Goal: Task Accomplishment & Management: Manage account settings

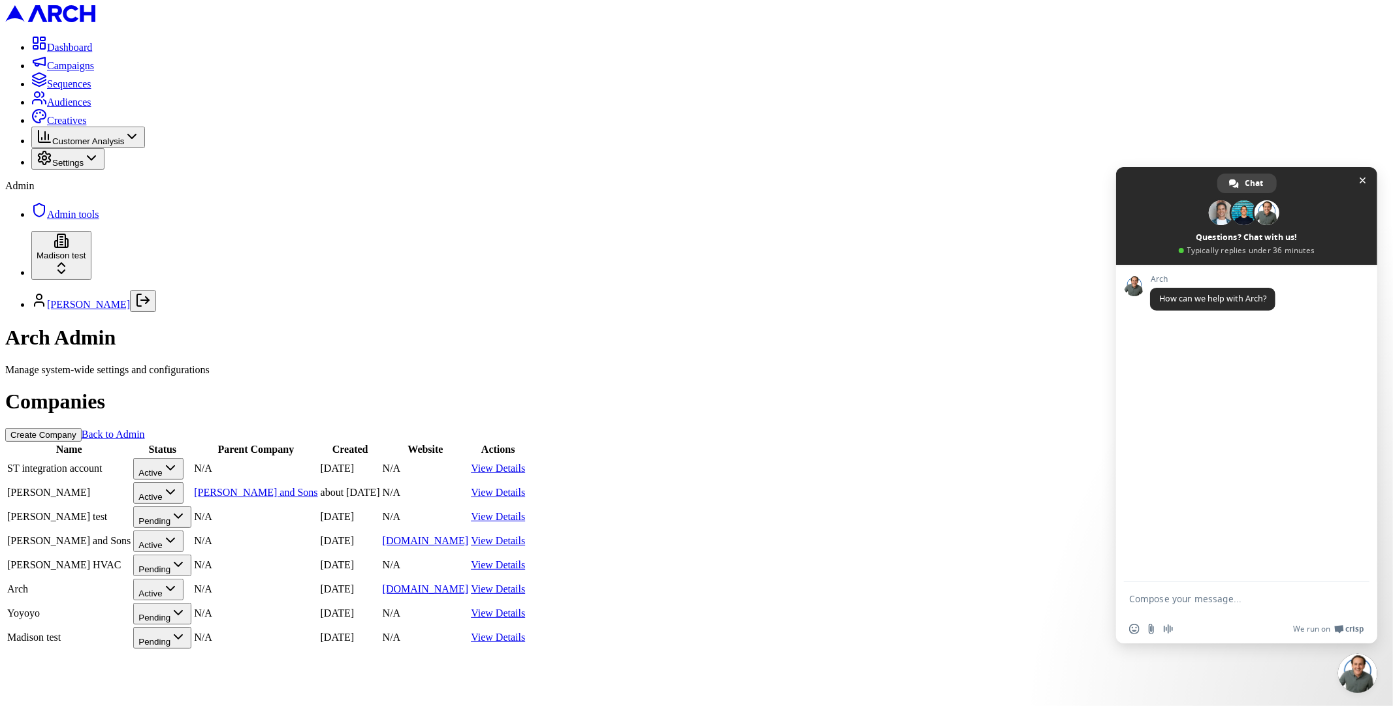
click at [525, 463] on link "View Details" at bounding box center [498, 468] width 54 height 11
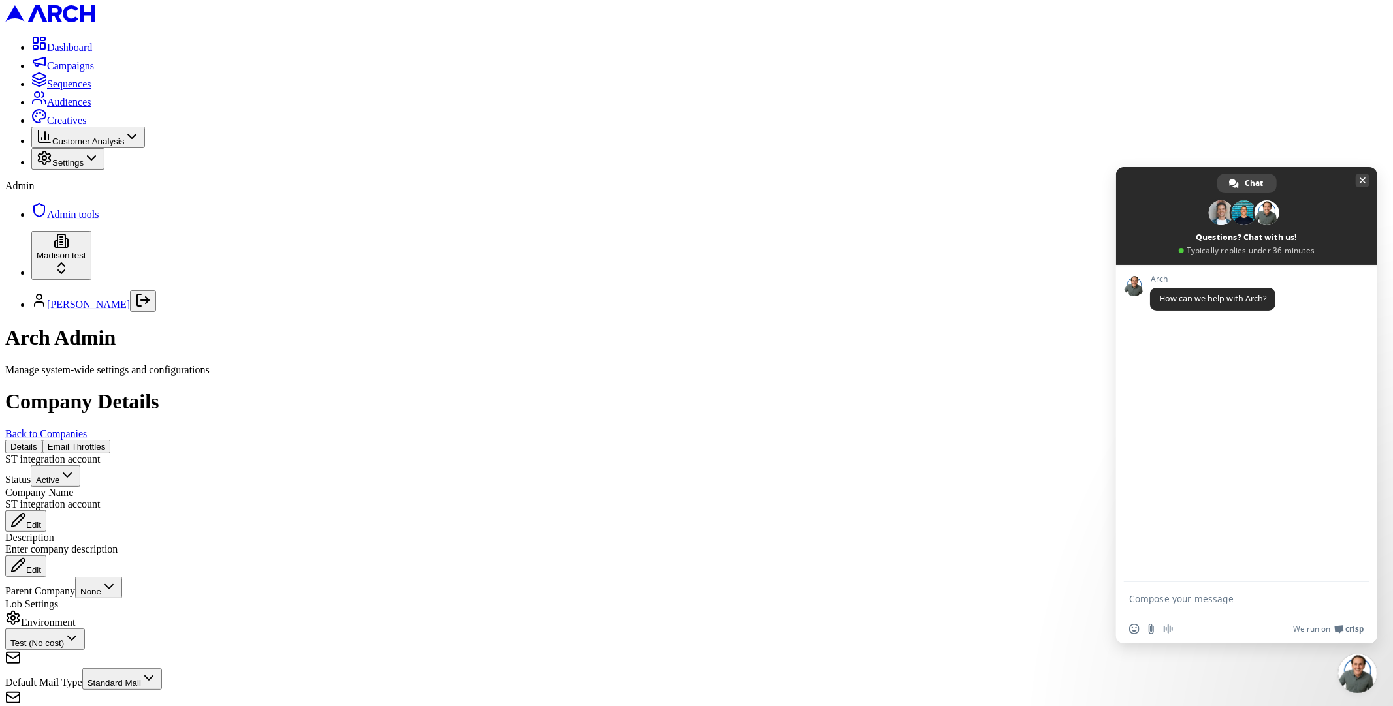
click at [1366, 179] on span "Close chat" at bounding box center [1363, 181] width 14 height 14
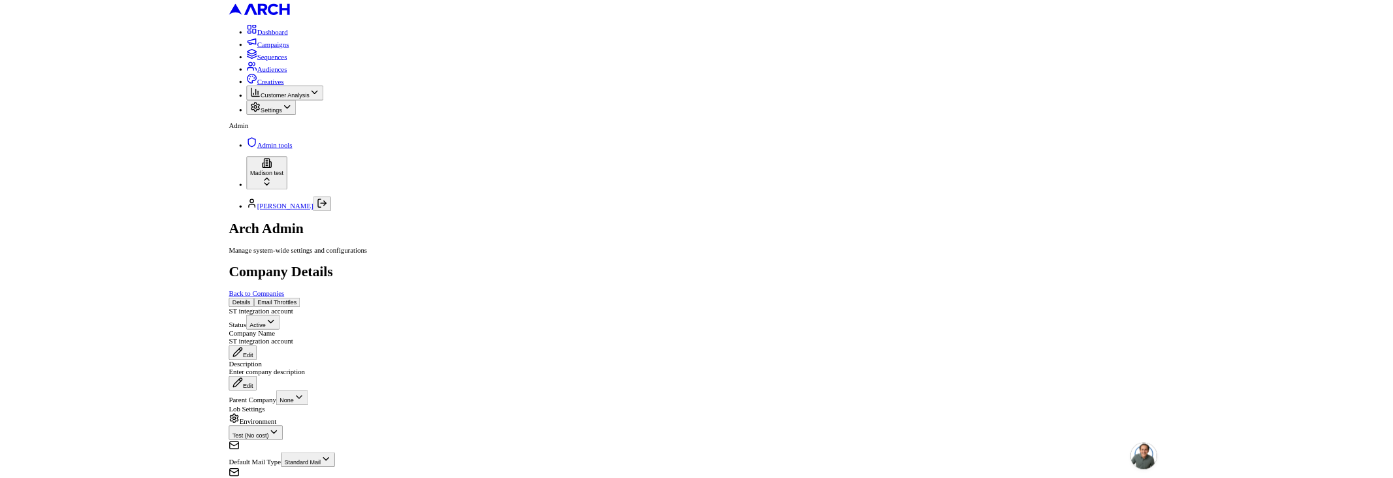
scroll to position [325, 0]
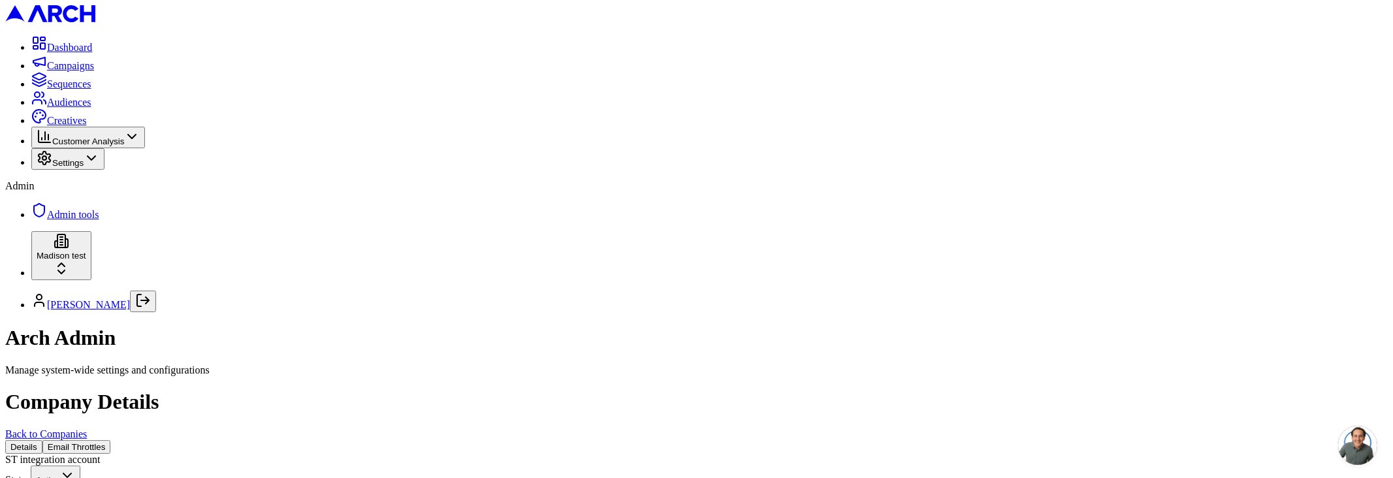
click at [149, 308] on icon "Log out" at bounding box center [143, 301] width 16 height 16
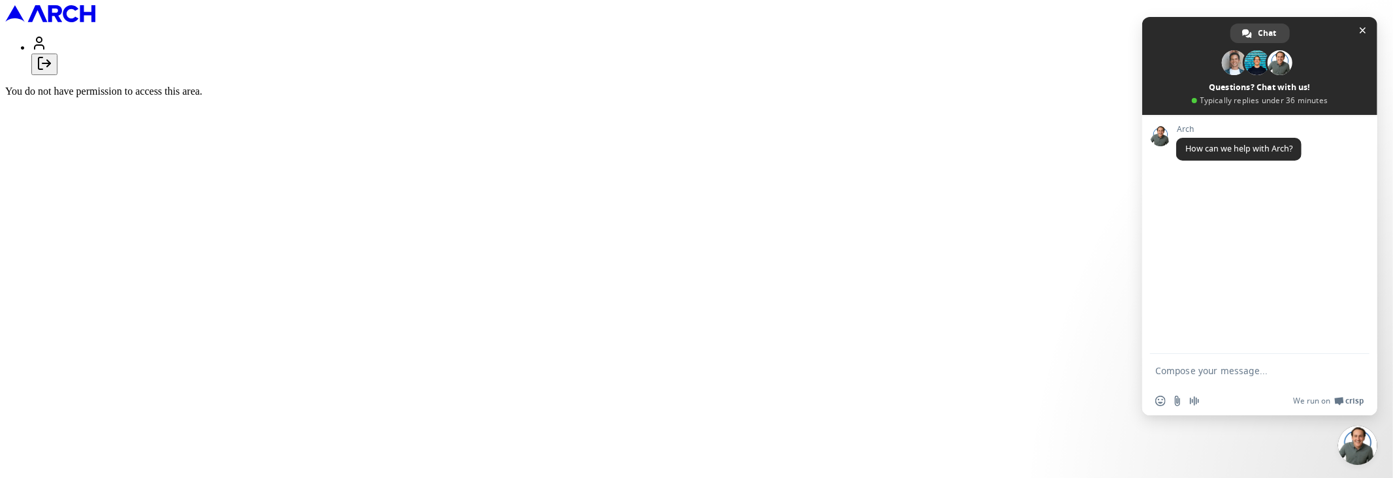
click at [52, 71] on icon "Log out" at bounding box center [45, 63] width 16 height 16
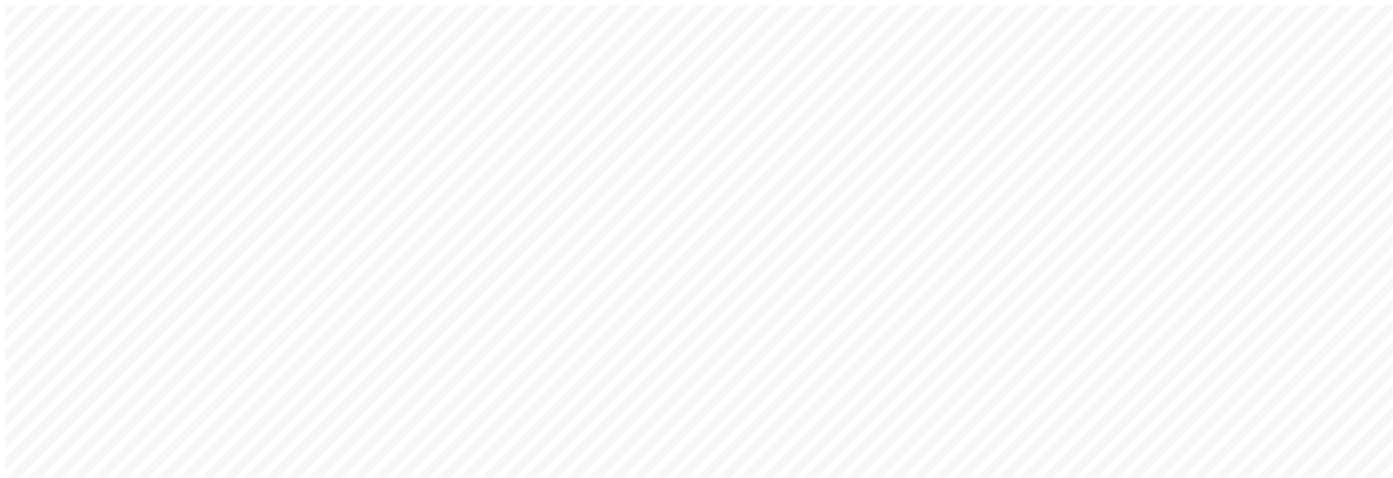
drag, startPoint x: 686, startPoint y: 240, endPoint x: 691, endPoint y: 249, distance: 10.5
type input "[EMAIL_ADDRESS][DOMAIN_NAME]"
